Goal: Task Accomplishment & Management: Manage account settings

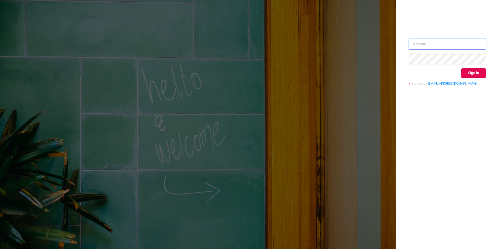
click at [444, 41] on input "text" at bounding box center [447, 44] width 77 height 11
click at [434, 40] on input "text" at bounding box center [447, 44] width 77 height 11
click at [430, 42] on input "text" at bounding box center [447, 44] width 77 height 11
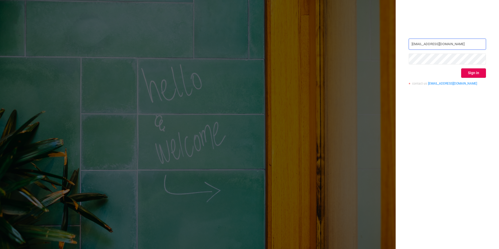
click at [433, 44] on input "[EMAIL_ADDRESS][DOMAIN_NAME]" at bounding box center [447, 44] width 77 height 11
click at [444, 46] on input "[EMAIL_ADDRESS][DOMAIN_NAME]" at bounding box center [447, 44] width 77 height 11
click at [441, 44] on input "[EMAIL_ADDRESS][DOMAIN_NAME]" at bounding box center [447, 44] width 77 height 11
click at [468, 77] on button "Sign in" at bounding box center [474, 72] width 25 height 9
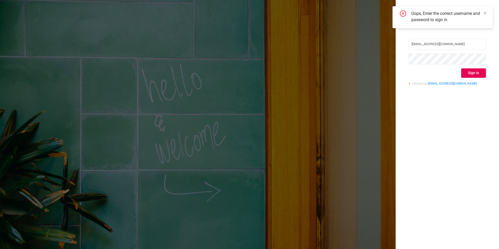
drag, startPoint x: 463, startPoint y: 129, endPoint x: 463, endPoint y: 123, distance: 6.0
click at [463, 129] on div "[EMAIL_ADDRESS][DOMAIN_NAME] Sign in contact us [EMAIL_ADDRESS][DOMAIN_NAME]" at bounding box center [447, 124] width 103 height 249
click at [486, 11] on icon "icon: close" at bounding box center [486, 13] width 4 height 4
click at [442, 44] on input "[EMAIL_ADDRESS][DOMAIN_NAME]" at bounding box center [447, 44] width 77 height 11
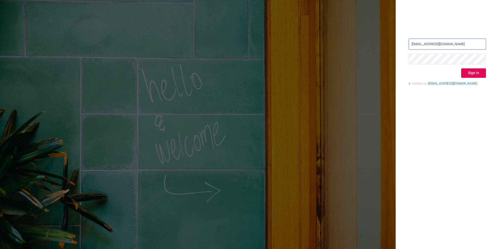
click at [442, 44] on input "[EMAIL_ADDRESS][DOMAIN_NAME]" at bounding box center [447, 44] width 77 height 11
type input "[EMAIL_ADDRESS][DOMAIN_NAME]"
click at [477, 75] on button "Sign in" at bounding box center [474, 72] width 25 height 9
click at [442, 48] on input "[EMAIL_ADDRESS][DOMAIN_NAME]" at bounding box center [447, 44] width 77 height 11
click at [445, 83] on link "[EMAIL_ADDRESS][DOMAIN_NAME]" at bounding box center [452, 84] width 49 height 4
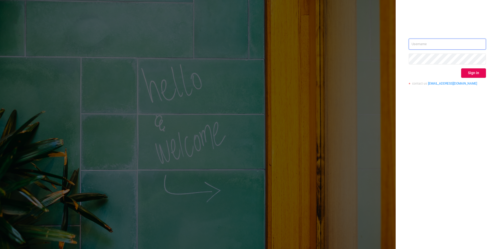
click at [436, 42] on input "text" at bounding box center [447, 44] width 77 height 11
click at [425, 43] on input "text" at bounding box center [447, 44] width 77 height 11
click at [431, 43] on input "text" at bounding box center [447, 44] width 77 height 11
click at [443, 45] on input "text" at bounding box center [447, 44] width 77 height 11
click at [431, 48] on input "text" at bounding box center [447, 44] width 77 height 11
